Goal: Task Accomplishment & Management: Complete application form

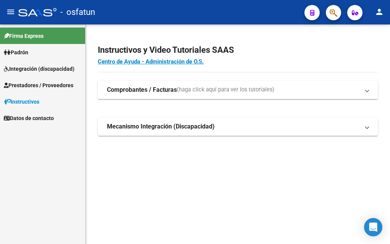
click at [26, 68] on span "Integración (discapacidad)" at bounding box center [39, 69] width 71 height 8
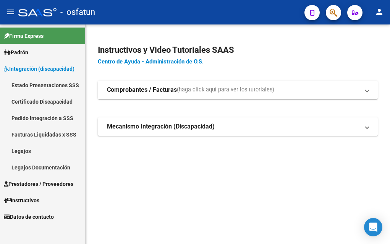
click at [40, 184] on span "Prestadores / Proveedores" at bounding box center [39, 184] width 70 height 8
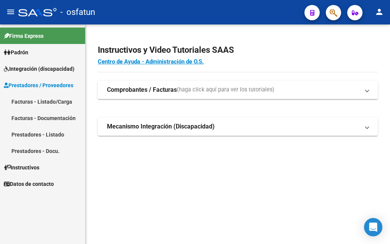
click at [29, 99] on link "Facturas - Listado/Carga" at bounding box center [42, 101] width 85 height 16
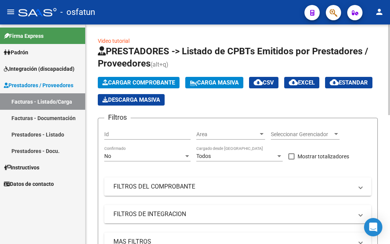
click at [156, 83] on span "Cargar Comprobante" at bounding box center [138, 82] width 73 height 7
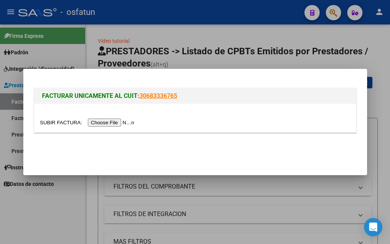
click at [93, 125] on input "file" at bounding box center [88, 123] width 97 height 8
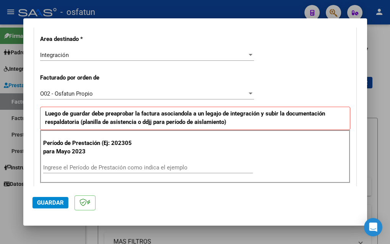
scroll to position [191, 0]
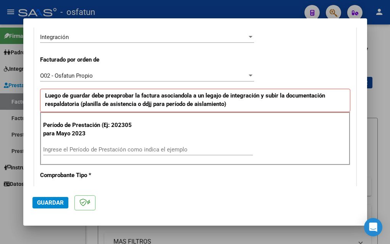
click at [70, 149] on input "Ingrese el Período de Prestación como indica el ejemplo" at bounding box center [148, 149] width 210 height 7
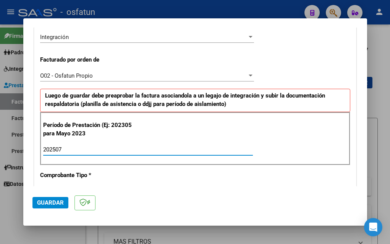
type input "202507"
click at [48, 205] on span "Guardar" at bounding box center [50, 202] width 27 height 7
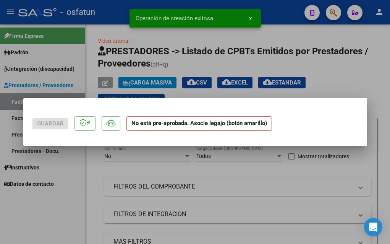
scroll to position [0, 0]
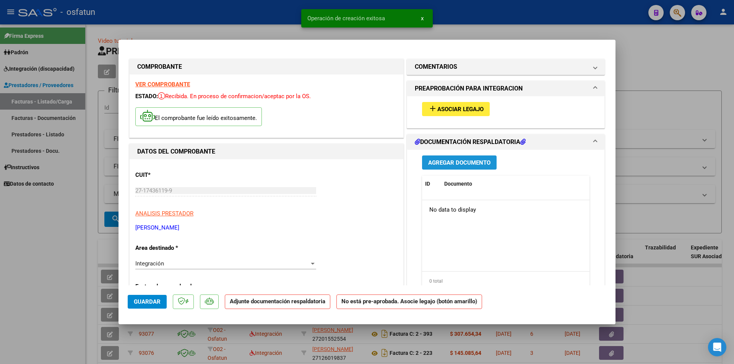
click at [390, 162] on span "Agregar Documento" at bounding box center [459, 162] width 62 height 7
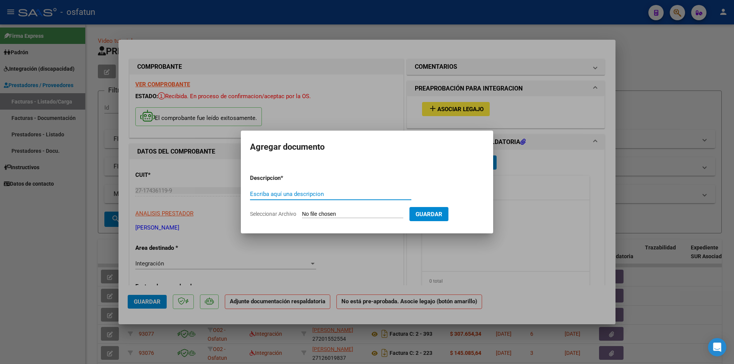
click at [336, 215] on input "Seleccionar Archivo" at bounding box center [352, 214] width 101 height 7
type input "C:\fakepath\[PERSON_NAME] planilla de asist [DATE].pdf"
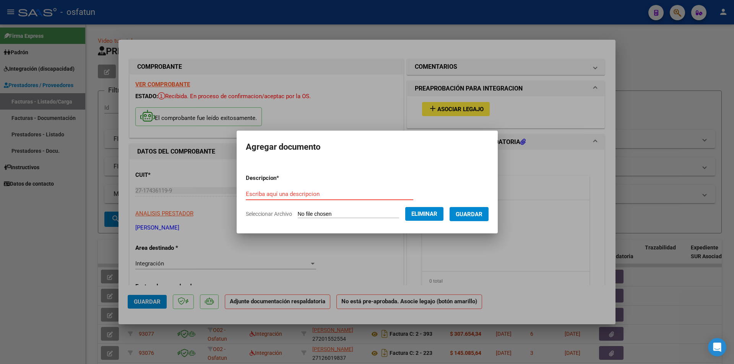
click at [251, 192] on input "Escriba aquí una descripcion" at bounding box center [329, 194] width 167 height 7
type input "Asistencia MA 07 25"
click at [390, 216] on span "Guardar" at bounding box center [469, 214] width 27 height 7
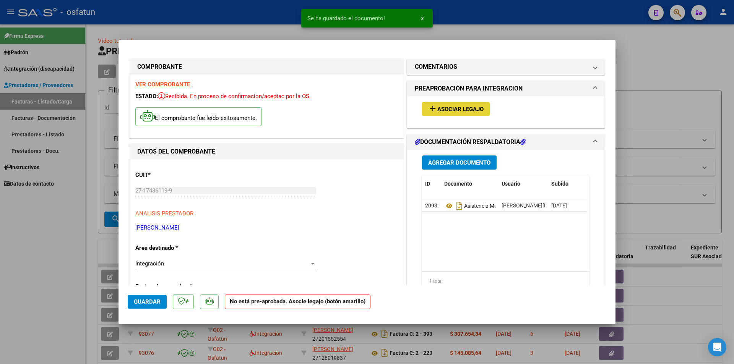
click at [390, 107] on span "Asociar Legajo" at bounding box center [460, 109] width 46 height 7
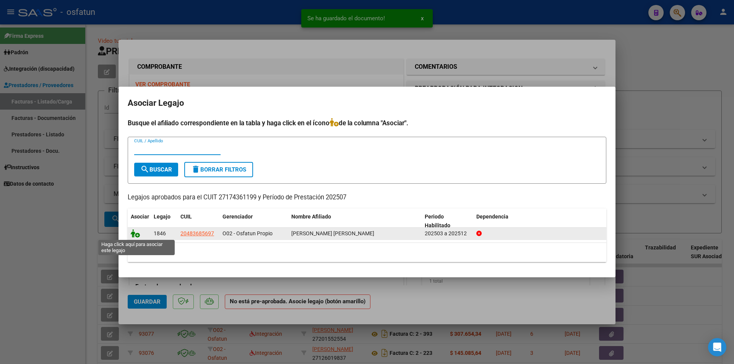
click at [137, 234] on icon at bounding box center [135, 233] width 9 height 8
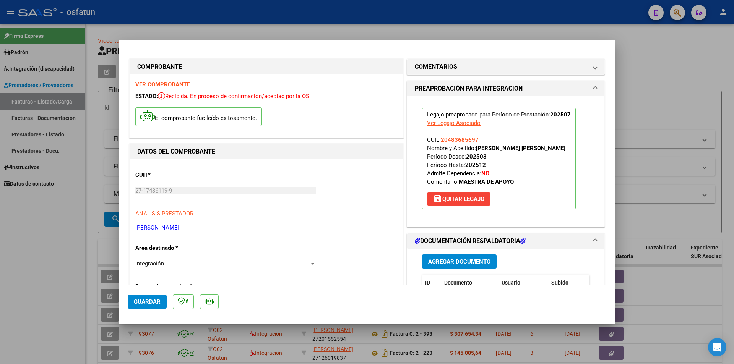
click at [143, 244] on span "Guardar" at bounding box center [147, 302] width 27 height 7
click at [45, 244] on div at bounding box center [367, 182] width 734 height 364
type input "$ 0,00"
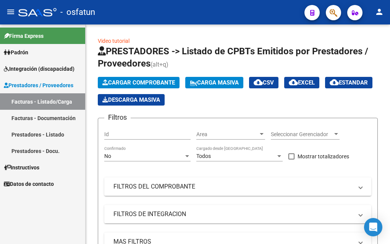
click at [54, 221] on div "Firma Express Padrón Análisis Afiliado Integración (discapacidad) Estado Presen…" at bounding box center [42, 133] width 85 height 219
click at [135, 83] on span "Cargar Comprobante" at bounding box center [138, 82] width 73 height 7
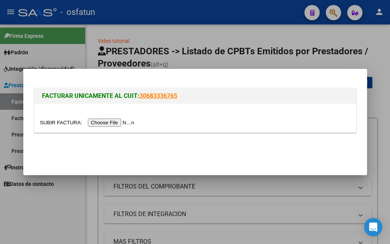
click at [106, 124] on input "file" at bounding box center [88, 123] width 97 height 8
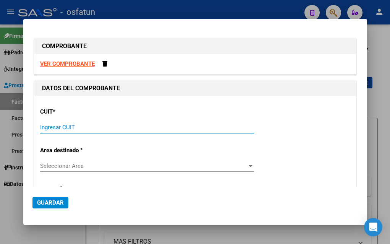
click at [47, 127] on input "Ingresar CUIT" at bounding box center [147, 127] width 214 height 7
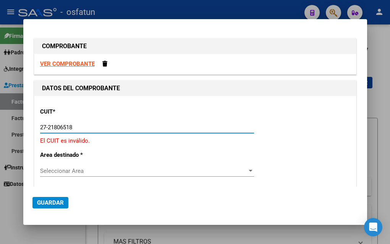
type input "27-21806518-5"
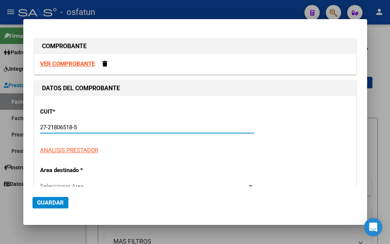
type input "2"
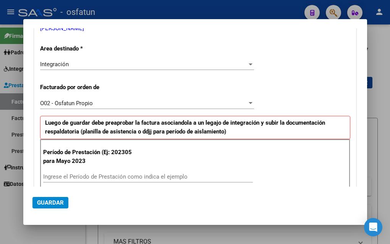
scroll to position [153, 0]
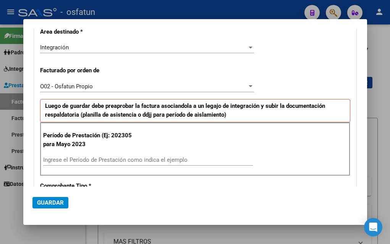
type input "27-21806518-5"
click at [51, 160] on input "Ingrese el Período de Prestación como indica el ejemplo" at bounding box center [148, 159] width 210 height 7
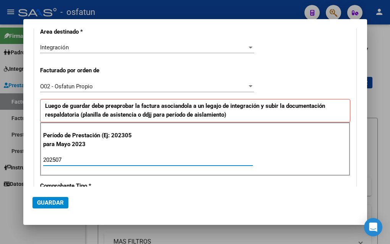
type input "202507"
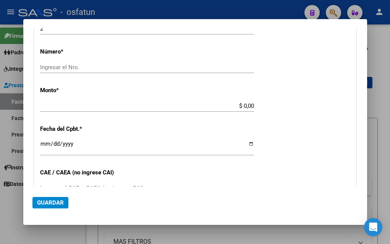
scroll to position [382, 0]
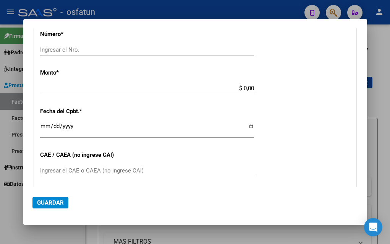
click at [241, 88] on input "$ 0,00" at bounding box center [147, 88] width 214 height 7
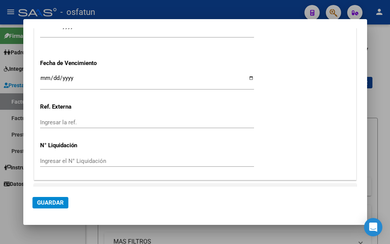
scroll to position [592, 0]
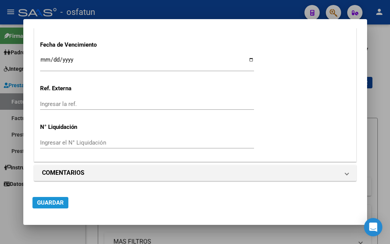
click at [55, 204] on span "Guardar" at bounding box center [50, 202] width 27 height 7
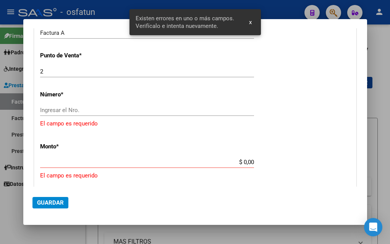
scroll to position [321, 0]
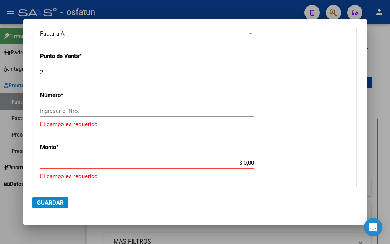
click at [55, 109] on input "Ingresar el Nro." at bounding box center [147, 110] width 214 height 7
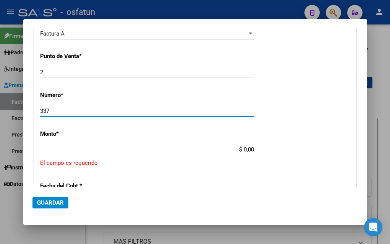
type input "337"
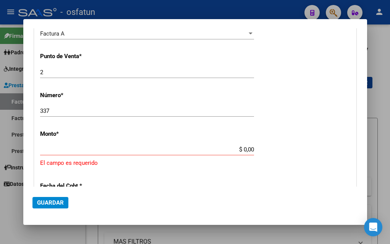
click at [250, 150] on app-form-text-field "Monto * $ 0,00 Ingresar el monto [GEOGRAPHIC_DATA] es requerido" at bounding box center [195, 148] width 310 height 37
type input "$ 667.448,32"
type input "[DATE]"
type input "75325251565693"
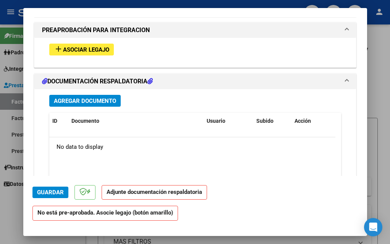
scroll to position [736, 0]
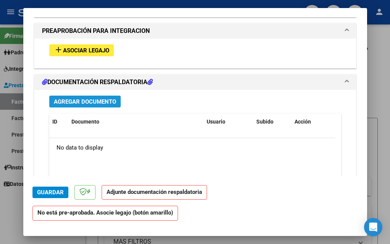
click at [73, 102] on span "Agregar Documento" at bounding box center [85, 101] width 62 height 7
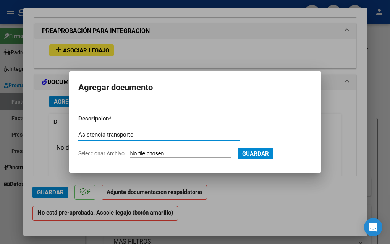
type input "Asistencia transporte"
click at [161, 154] on input "Seleccionar Archivo" at bounding box center [180, 153] width 101 height 7
type input "C:\fakepath\Asistencia.pdf"
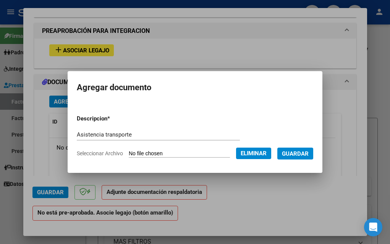
click at [296, 154] on span "Guardar" at bounding box center [295, 153] width 27 height 7
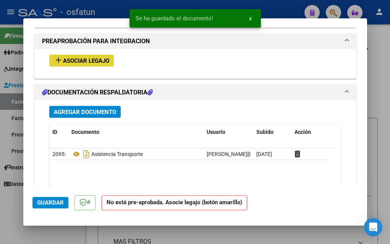
click at [71, 62] on span "Asociar Legajo" at bounding box center [86, 60] width 46 height 7
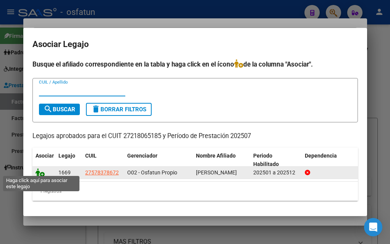
click at [40, 170] on icon at bounding box center [40, 172] width 9 height 8
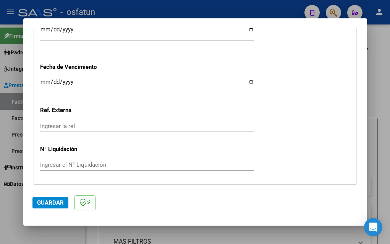
scroll to position [549, 0]
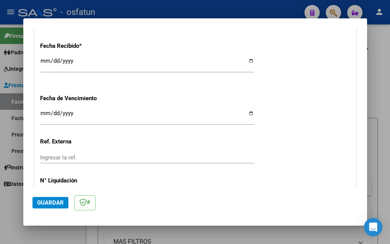
click at [40, 204] on span "Guardar" at bounding box center [50, 202] width 27 height 7
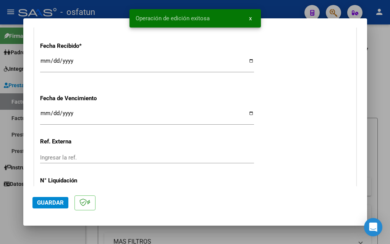
click at [6, 230] on div at bounding box center [195, 122] width 390 height 244
type input "$ 0,00"
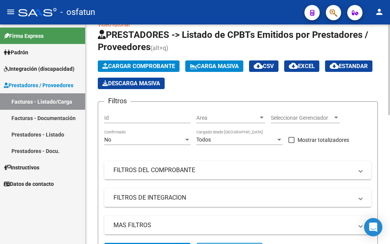
scroll to position [0, 0]
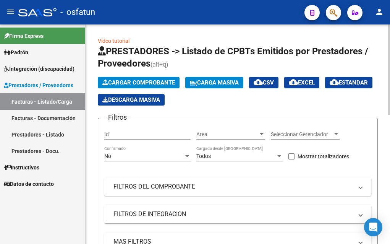
click at [146, 84] on span "Cargar Comprobante" at bounding box center [138, 82] width 73 height 7
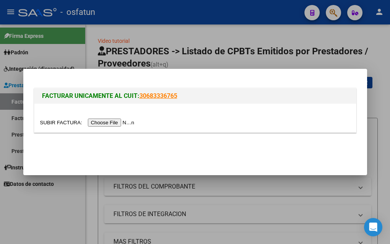
click at [115, 122] on input "file" at bounding box center [88, 123] width 97 height 8
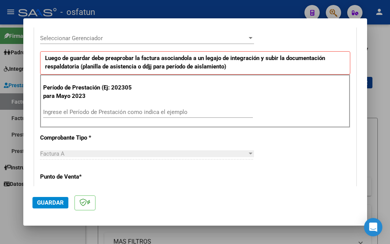
scroll to position [229, 0]
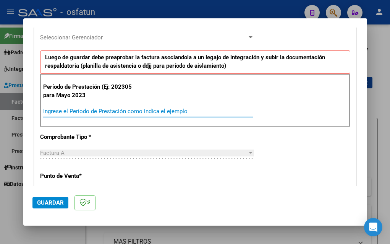
click at [56, 111] on input "Ingrese el Período de Prestación como indica el ejemplo" at bounding box center [148, 111] width 210 height 7
type input "202507"
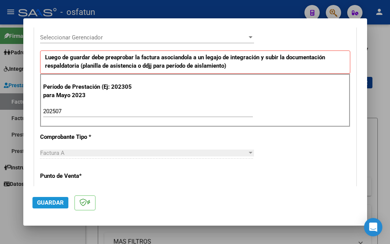
click at [54, 200] on span "Guardar" at bounding box center [50, 202] width 27 height 7
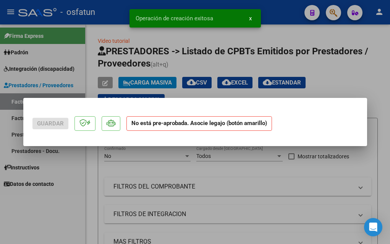
scroll to position [0, 0]
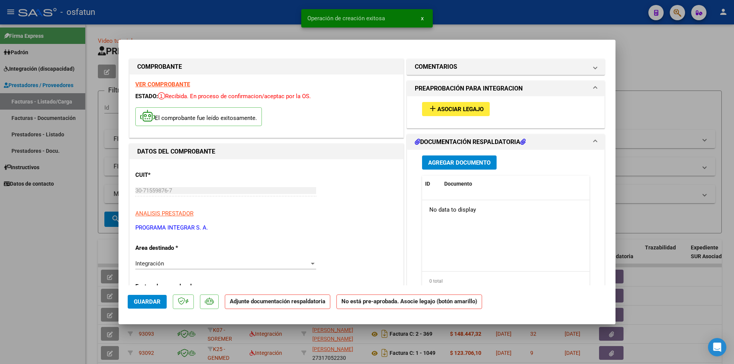
click at [390, 162] on span "Agregar Documento" at bounding box center [459, 162] width 62 height 7
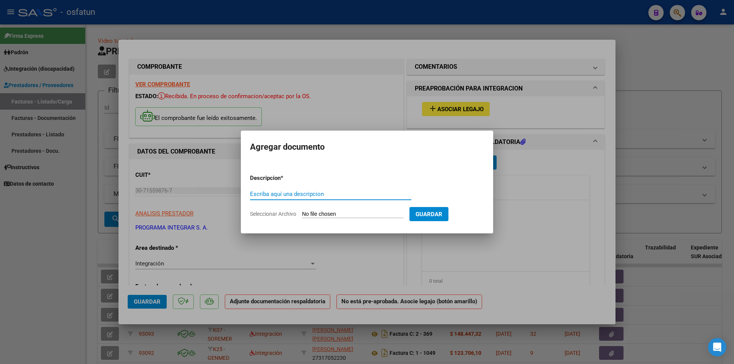
click at [319, 216] on input "Seleccionar Archivo" at bounding box center [352, 214] width 101 height 7
type input "C:\fakepath\asistencia [PERSON_NAME] (5).pdf"
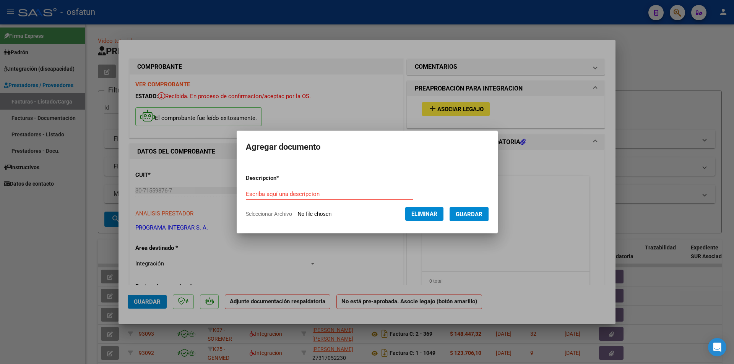
click at [246, 195] on input "Escriba aquí una descripcion" at bounding box center [329, 194] width 167 height 7
type input "Asistencia cet 0725"
click at [390, 214] on span "Guardar" at bounding box center [469, 214] width 27 height 7
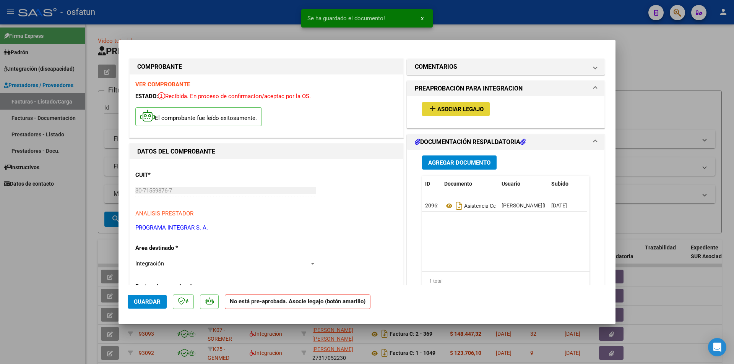
click at [390, 109] on span "Asociar Legajo" at bounding box center [460, 109] width 46 height 7
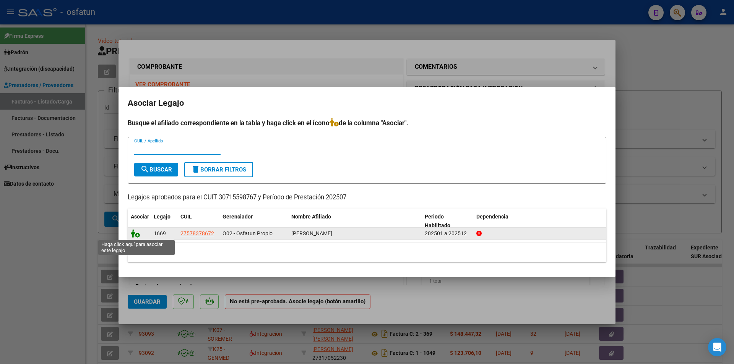
click at [137, 235] on icon at bounding box center [135, 233] width 9 height 8
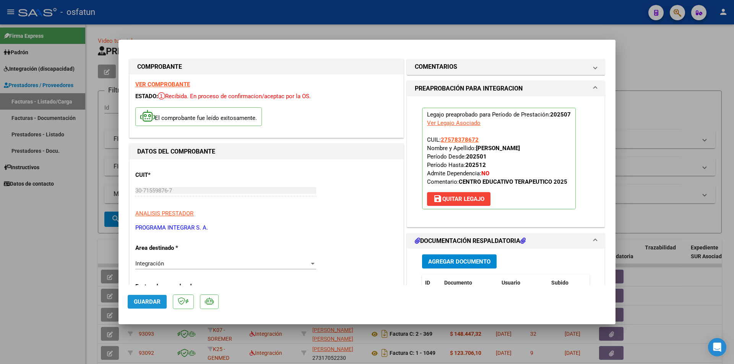
click at [141, 244] on span "Guardar" at bounding box center [147, 302] width 27 height 7
click at [49, 244] on div at bounding box center [367, 182] width 734 height 364
type input "$ 0,00"
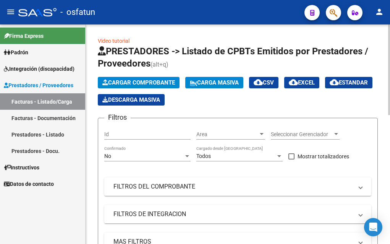
click at [129, 84] on span "Cargar Comprobante" at bounding box center [138, 82] width 73 height 7
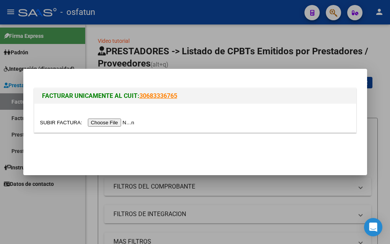
click at [109, 123] on input "file" at bounding box center [88, 123] width 97 height 8
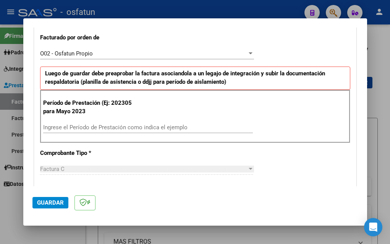
scroll to position [229, 0]
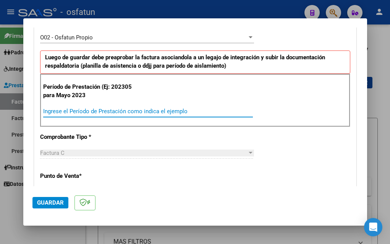
click at [48, 111] on input "Ingrese el Período de Prestación como indica el ejemplo" at bounding box center [148, 111] width 210 height 7
type input "202507"
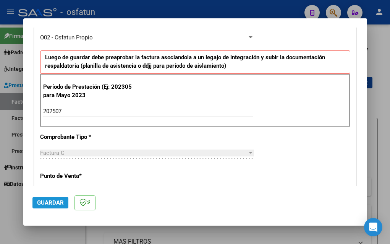
click at [47, 204] on span "Guardar" at bounding box center [50, 202] width 27 height 7
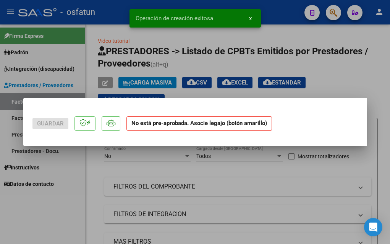
scroll to position [0, 0]
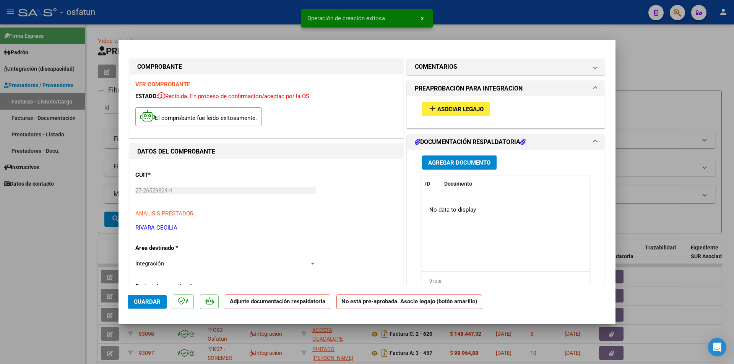
click at [390, 166] on span "Agregar Documento" at bounding box center [459, 162] width 62 height 7
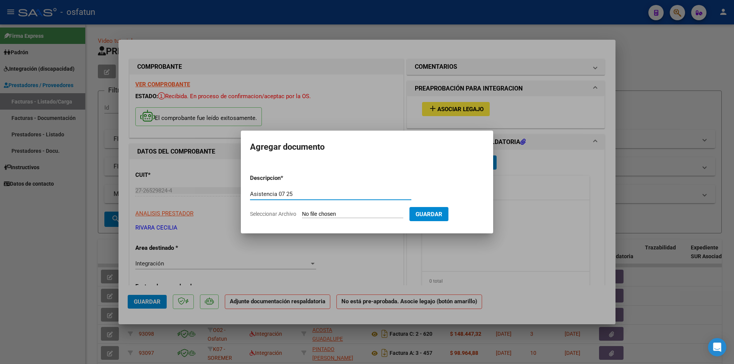
type input "Asistencia 07 25"
click at [320, 214] on input "Seleccionar Archivo" at bounding box center [352, 214] width 101 height 7
type input "C:\fakepath\WhatsApp Image [DATE] 3.34.02 PM.pdf"
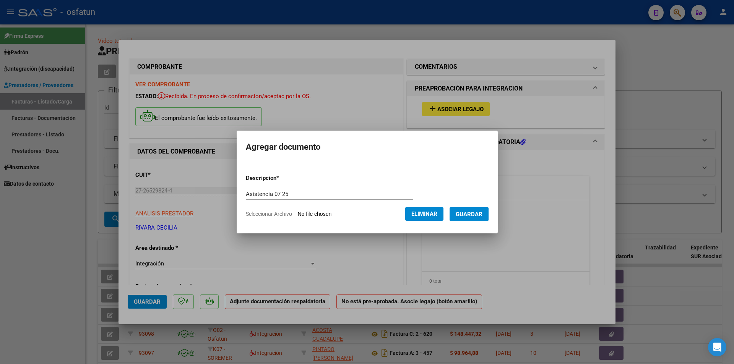
click at [390, 214] on span "Guardar" at bounding box center [469, 214] width 27 height 7
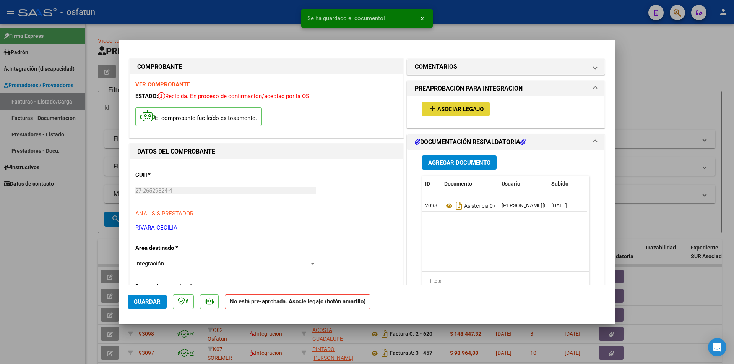
click at [390, 106] on span "Asociar Legajo" at bounding box center [460, 109] width 46 height 7
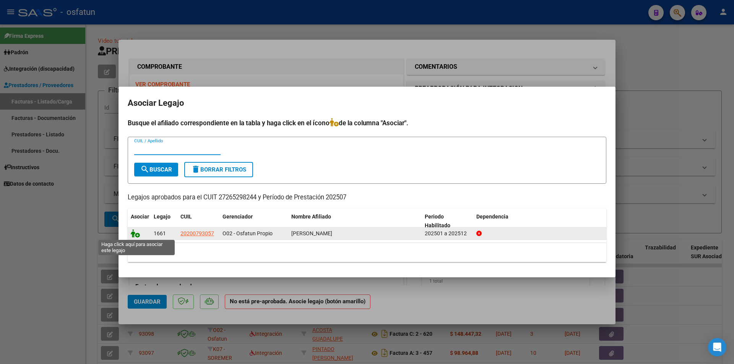
click at [137, 236] on icon at bounding box center [135, 233] width 9 height 8
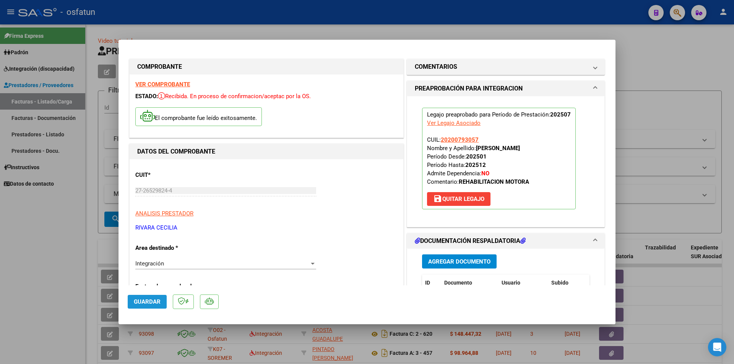
click at [152, 244] on span "Guardar" at bounding box center [147, 302] width 27 height 7
click at [36, 244] on div at bounding box center [367, 182] width 734 height 364
type input "$ 0,00"
